Goal: Task Accomplishment & Management: Manage account settings

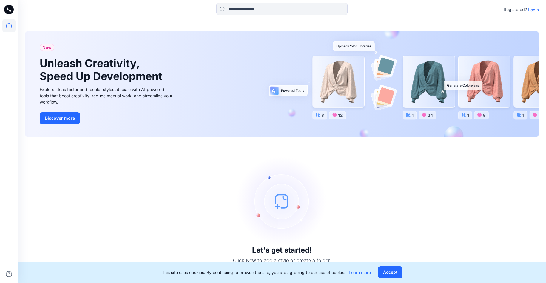
click at [535, 10] on p "Login" at bounding box center [533, 10] width 11 height 6
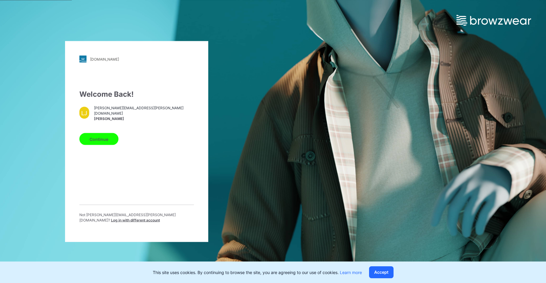
click at [93, 139] on button "Continue" at bounding box center [98, 139] width 39 height 12
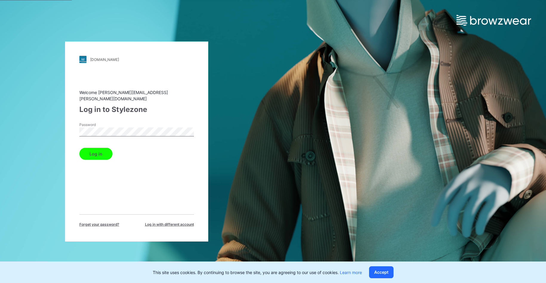
click at [91, 154] on button "Log in" at bounding box center [95, 154] width 33 height 12
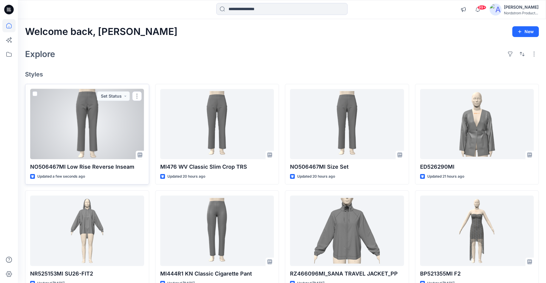
click at [121, 135] on div at bounding box center [87, 124] width 114 height 70
